Goal: Entertainment & Leisure: Consume media (video, audio)

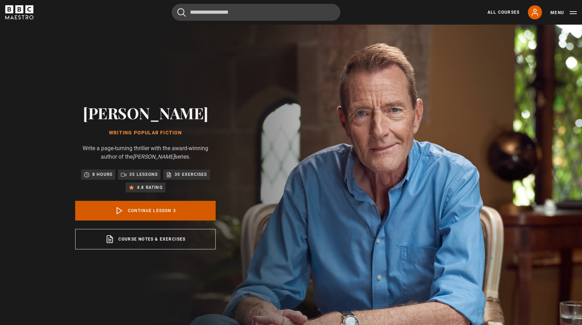
click at [160, 208] on link "Continue lesson 3" at bounding box center [145, 211] width 141 height 20
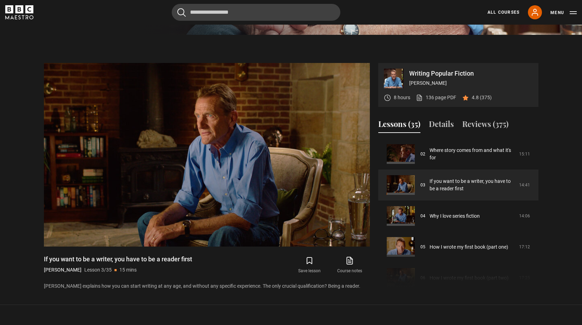
scroll to position [293, 0]
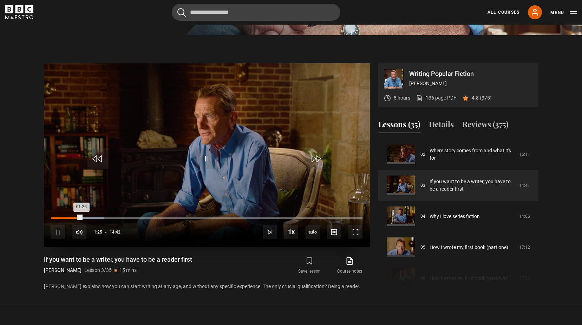
click at [71, 218] on div "Loaded : 17.01% 00:55 01:26" at bounding box center [206, 217] width 311 height 2
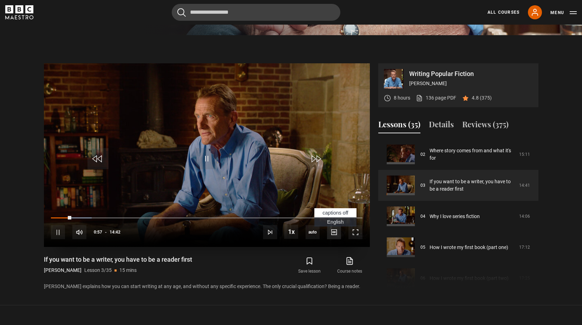
click at [337, 234] on span "Video Player" at bounding box center [334, 232] width 14 height 14
click at [61, 216] on div "10s Skip Back 10 seconds Pause 10s Skip Forward 10 seconds Loaded : 14.17% 00:2…" at bounding box center [207, 227] width 326 height 39
click at [333, 221] on span "English Captions" at bounding box center [335, 222] width 17 height 6
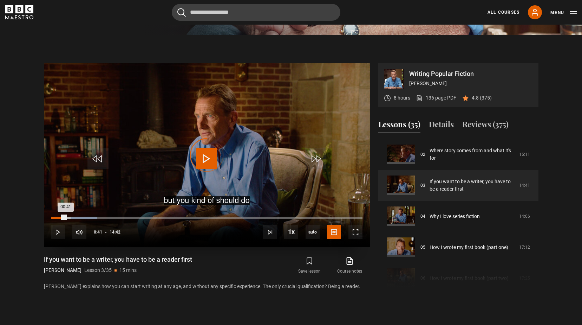
click at [66, 218] on div "Loaded : 14.74% 00:41 00:41" at bounding box center [206, 217] width 311 height 2
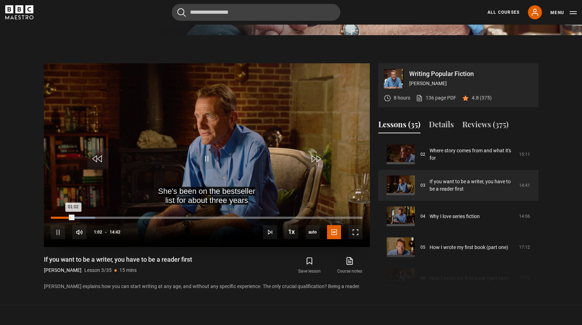
click at [64, 218] on div "Loaded : 14.17% 00:37 01:02" at bounding box center [206, 217] width 311 height 2
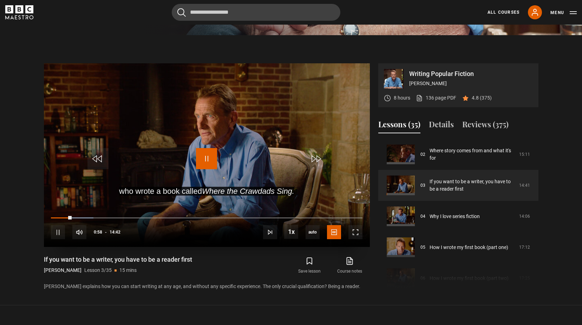
click at [213, 162] on span "Video Player" at bounding box center [206, 158] width 21 height 21
click at [335, 213] on span "captions off" at bounding box center [336, 213] width 26 height 6
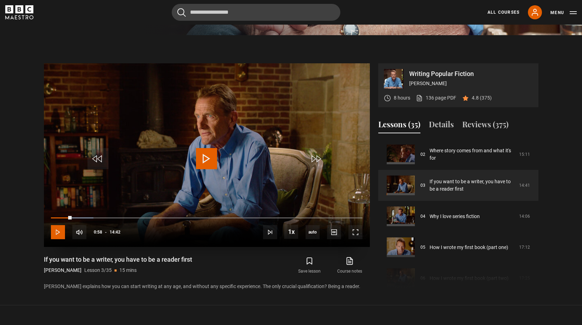
click at [60, 232] on span "Video Player" at bounding box center [58, 232] width 14 height 14
click at [58, 232] on span "Video Player" at bounding box center [58, 232] width 14 height 14
click at [208, 156] on span "Video Player" at bounding box center [206, 158] width 21 height 21
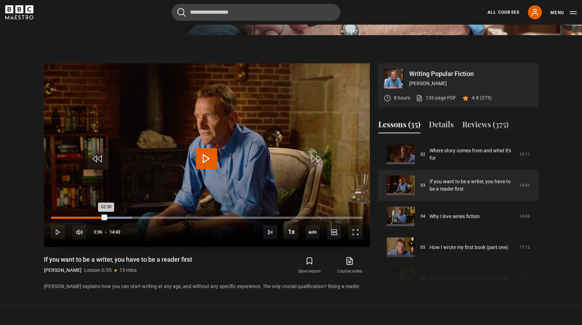
click at [106, 217] on div "02:36" at bounding box center [78, 217] width 55 height 2
click at [99, 218] on div "Loaded : 26.08% 02:16 02:16" at bounding box center [206, 217] width 311 height 2
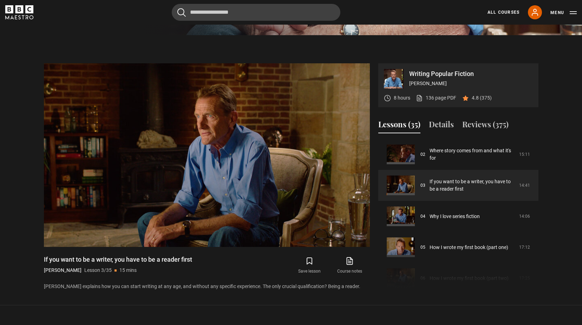
scroll to position [62, 0]
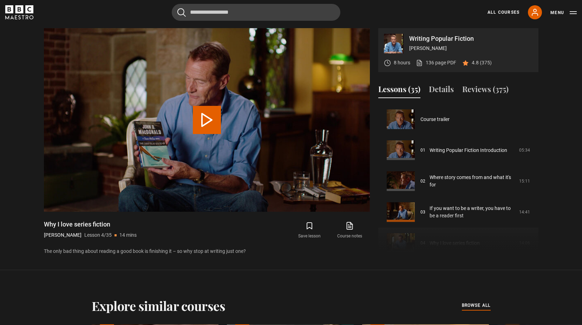
scroll to position [93, 0]
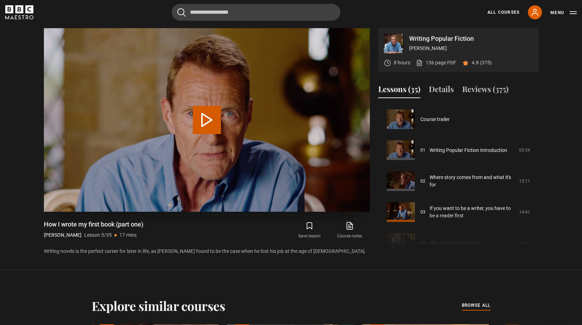
drag, startPoint x: 202, startPoint y: 123, endPoint x: 206, endPoint y: 121, distance: 4.9
click at [206, 121] on button "Play Lesson How I wrote my first book (part one)" at bounding box center [207, 120] width 28 height 28
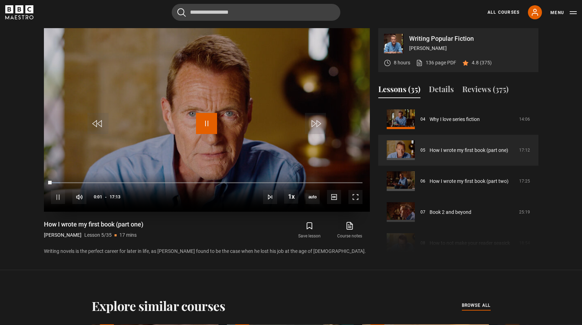
click at [201, 121] on span "Video Player" at bounding box center [206, 123] width 21 height 21
